Goal: Task Accomplishment & Management: Complete application form

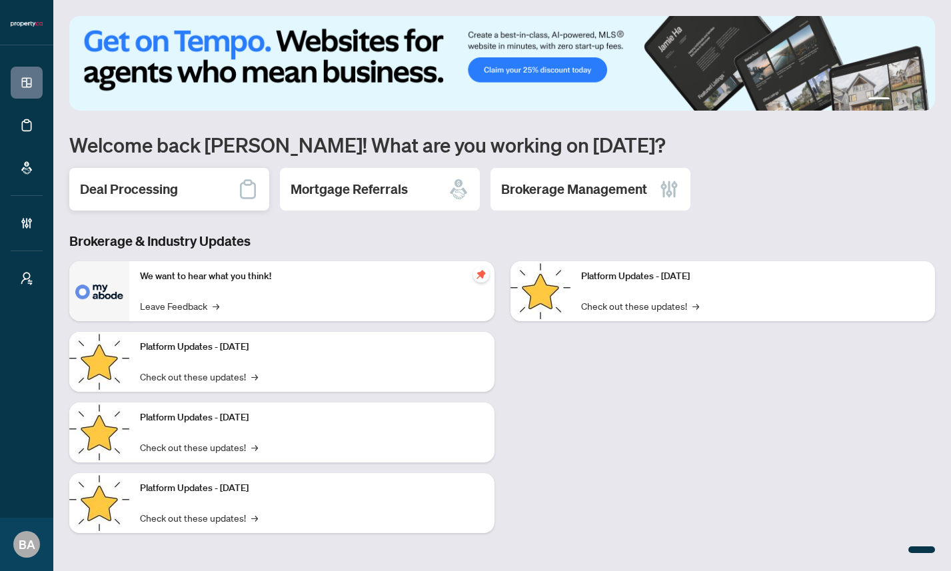
click at [161, 193] on h2 "Deal Processing" at bounding box center [129, 189] width 98 height 19
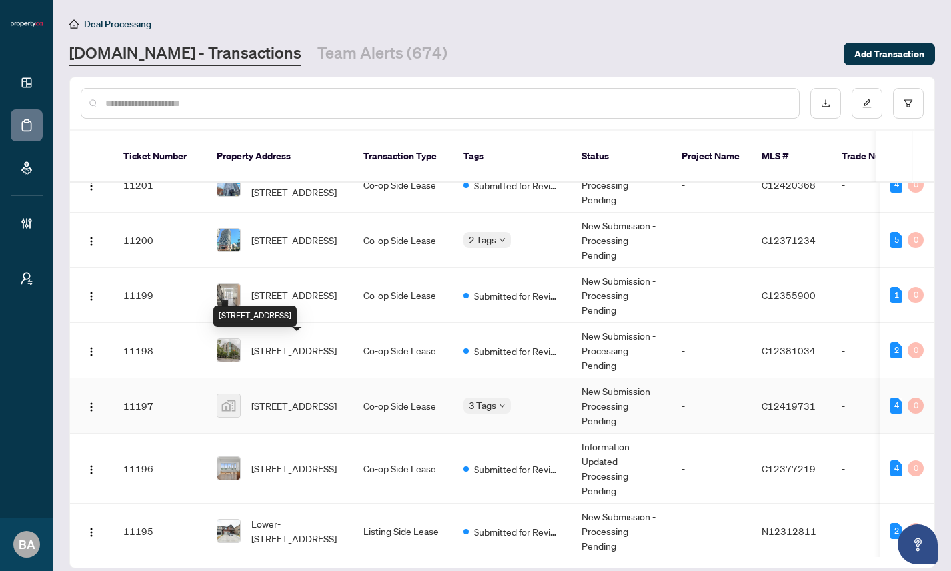
scroll to position [241, 0]
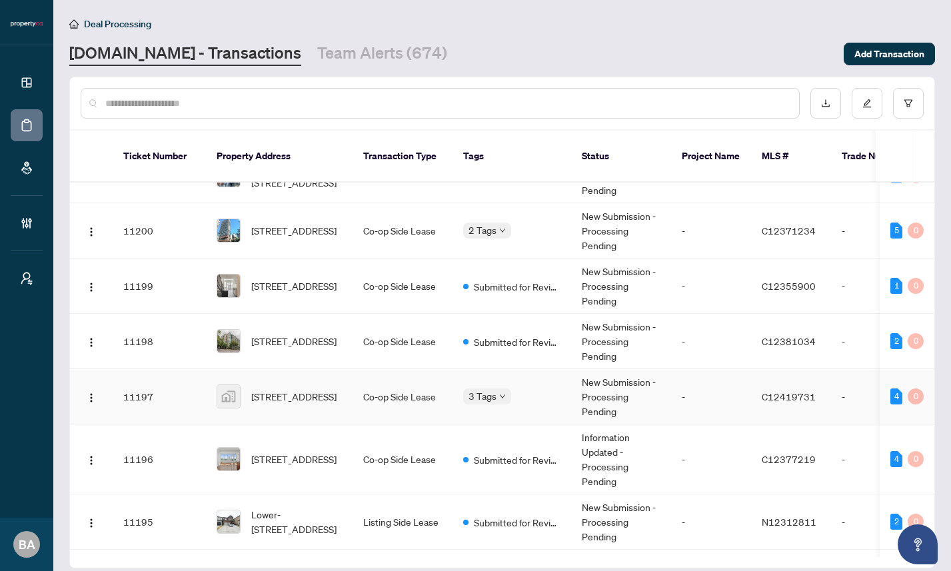
click at [181, 398] on td "11197" at bounding box center [159, 396] width 93 height 55
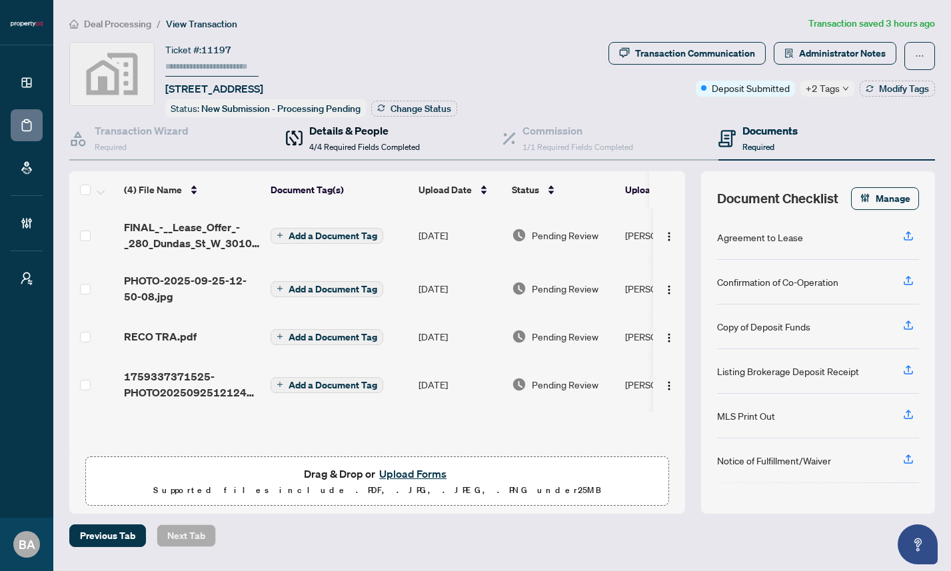
click at [373, 139] on div "Details & People 4/4 Required Fields Completed" at bounding box center [364, 138] width 111 height 31
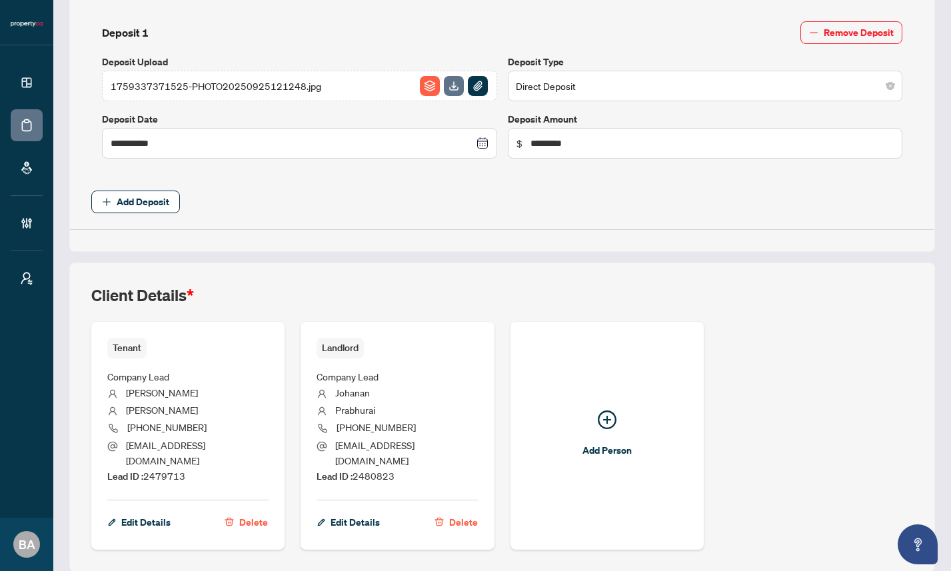
scroll to position [549, 0]
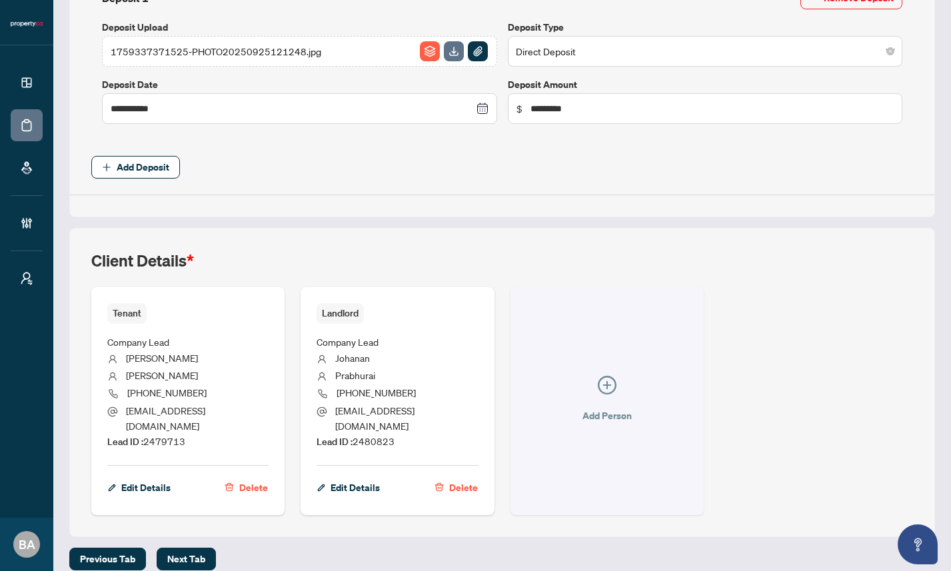
click at [603, 381] on icon "plus-circle" at bounding box center [607, 385] width 8 height 8
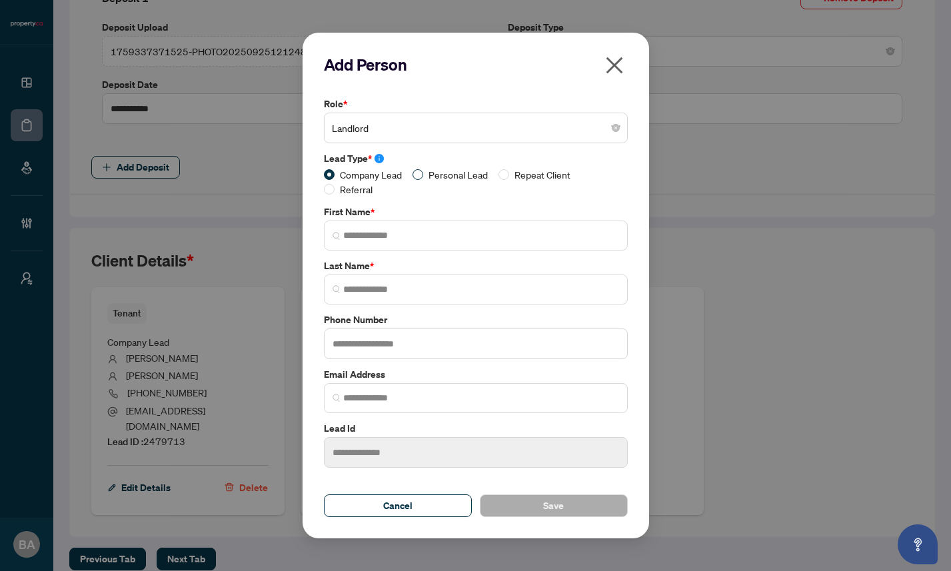
click at [426, 175] on span "Personal Lead" at bounding box center [458, 174] width 70 height 15
click at [469, 136] on span "Landlord" at bounding box center [476, 127] width 288 height 25
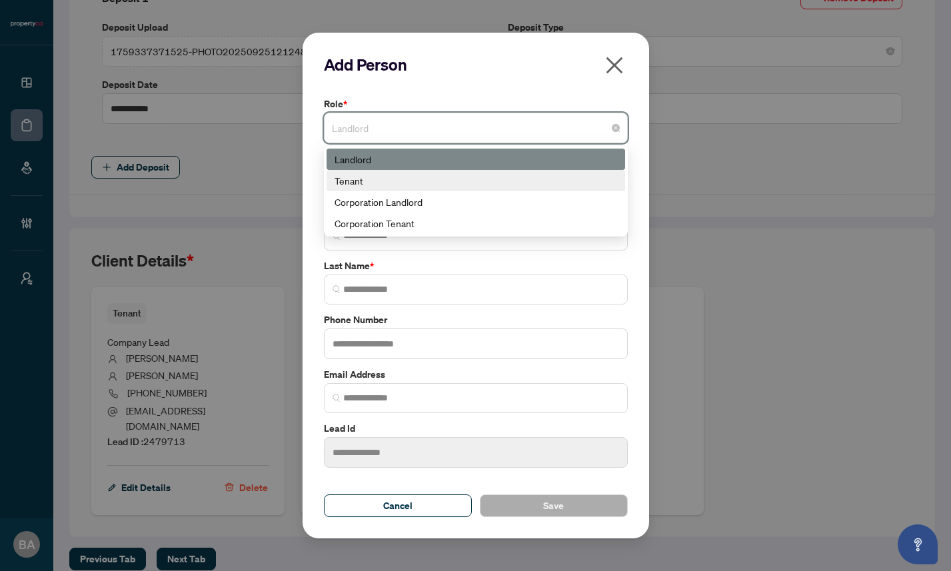
click at [451, 176] on div "Tenant" at bounding box center [476, 180] width 283 height 15
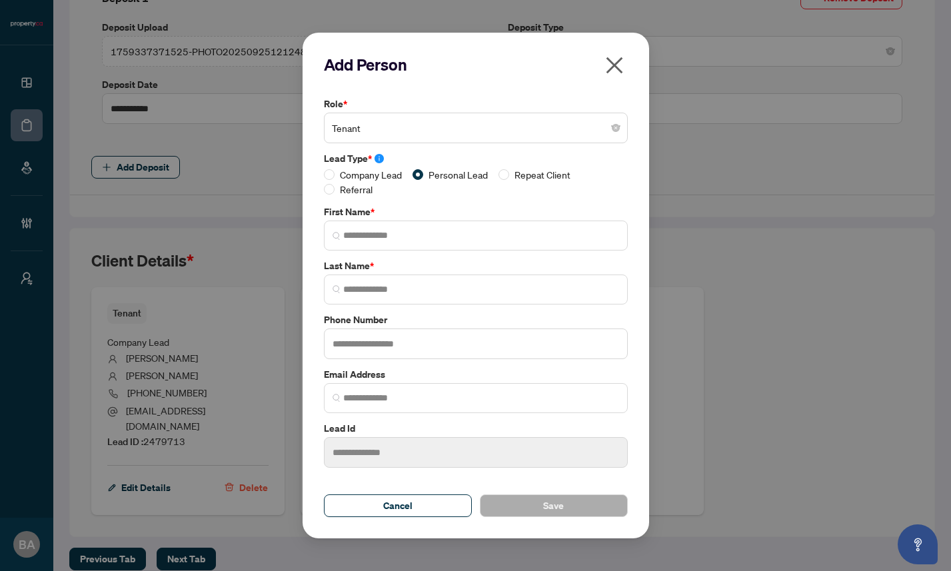
click at [611, 76] on span "button" at bounding box center [614, 68] width 21 height 27
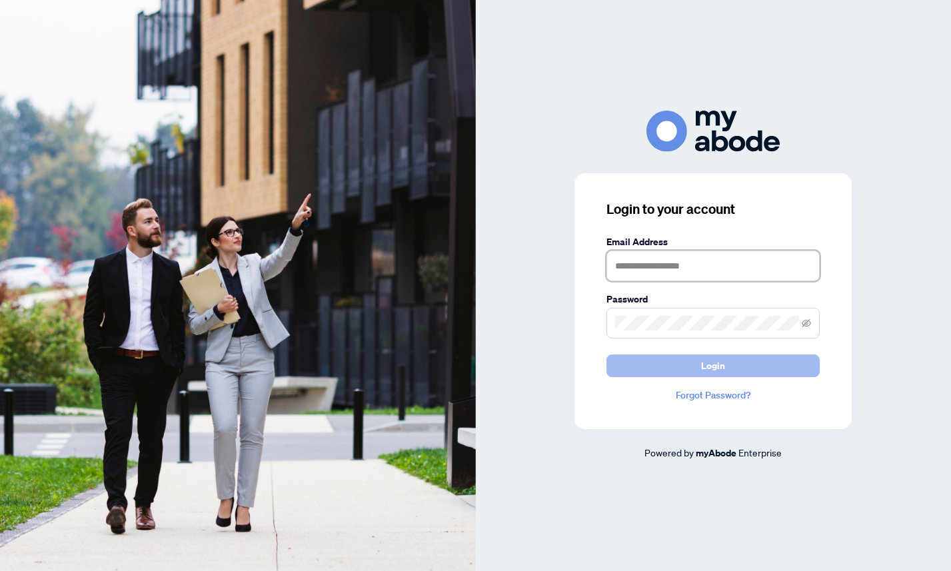
type input "**********"
click at [717, 361] on span "Login" at bounding box center [713, 365] width 24 height 21
